Goal: Task Accomplishment & Management: Manage account settings

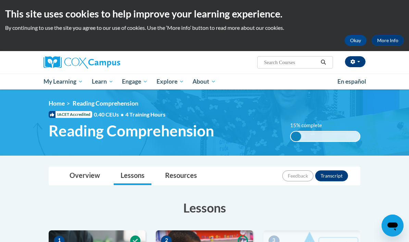
click at [355, 61] on button "button" at bounding box center [355, 61] width 21 height 11
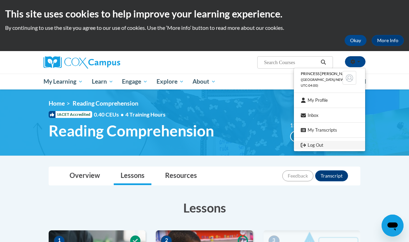
click at [326, 145] on link "Log Out" at bounding box center [329, 145] width 71 height 9
